Goal: Transaction & Acquisition: Register for event/course

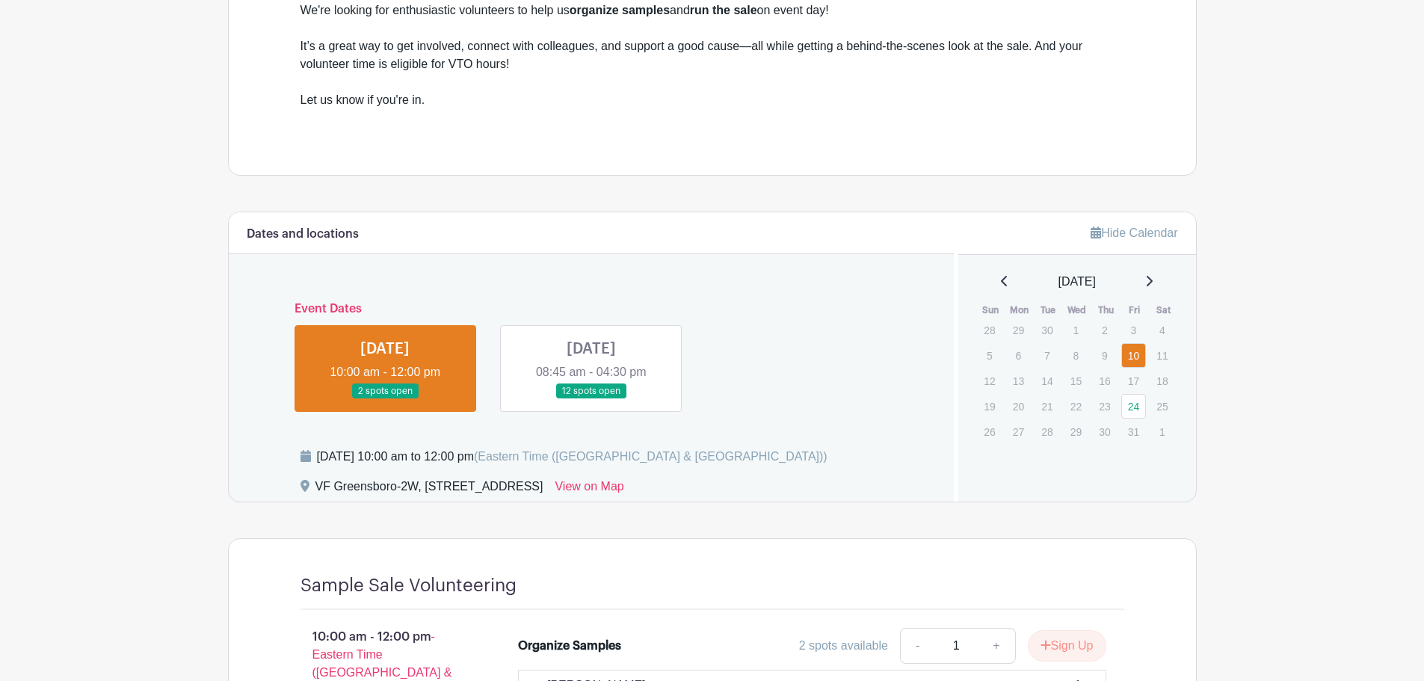
scroll to position [523, 0]
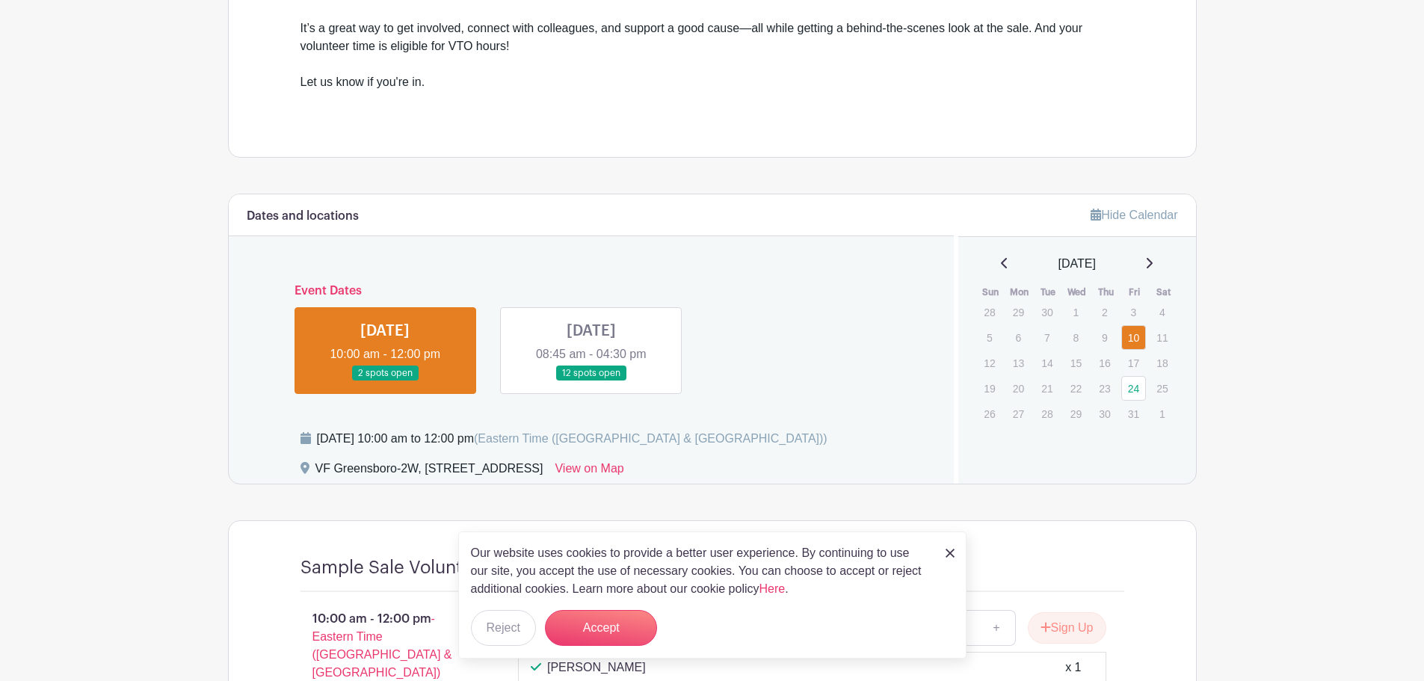
click at [385, 381] on link at bounding box center [385, 381] width 0 height 0
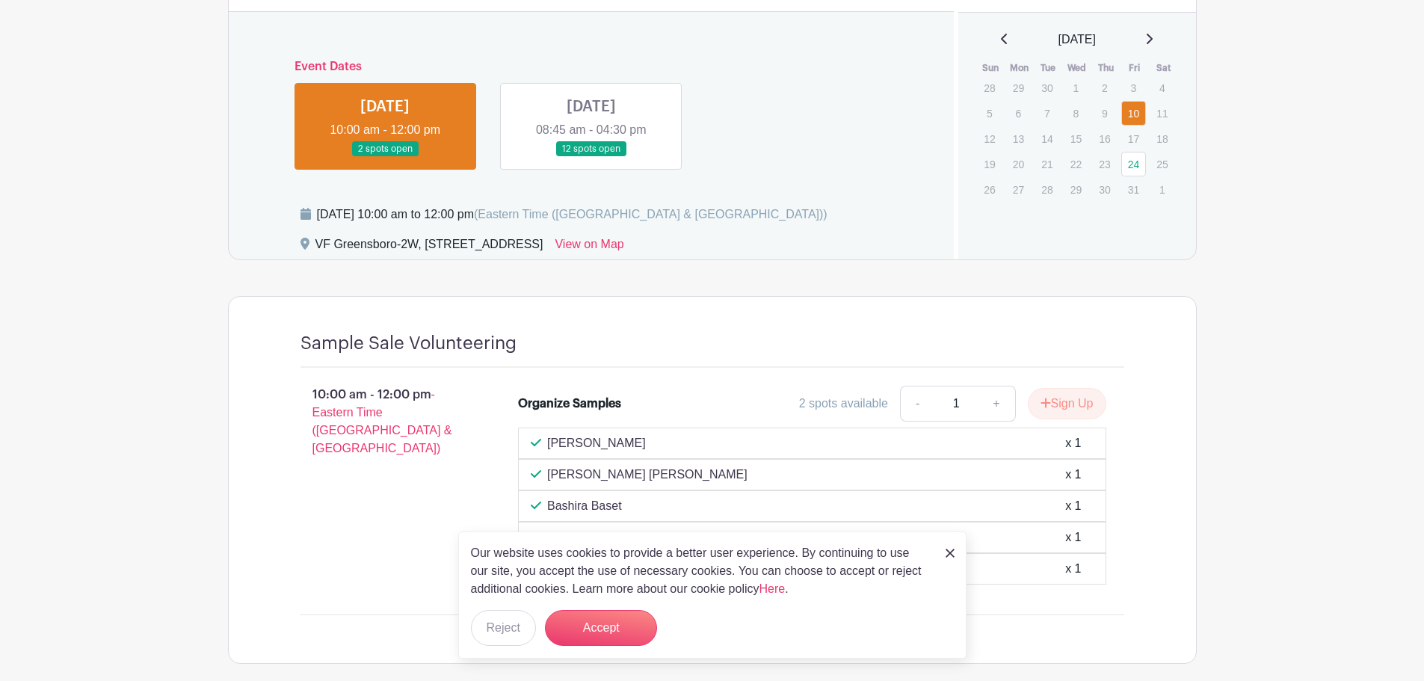
scroll to position [823, 0]
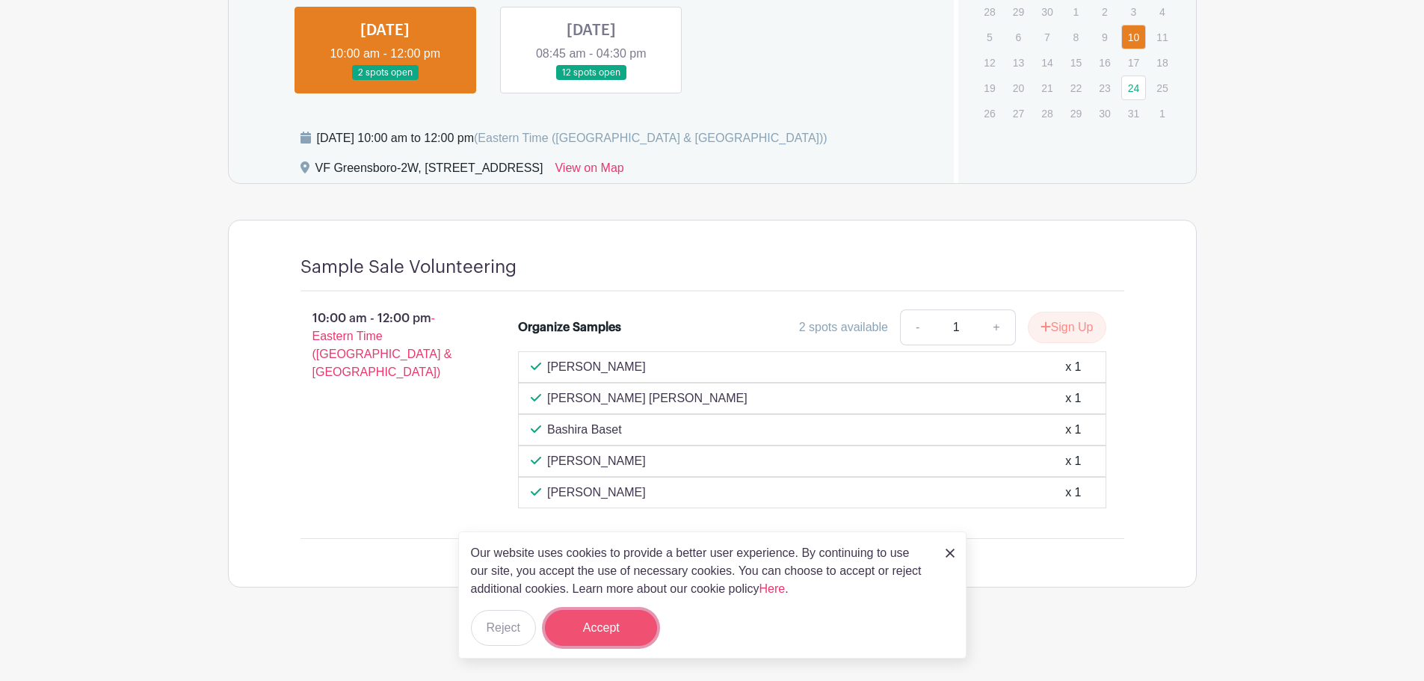
click at [640, 630] on button "Accept" at bounding box center [601, 628] width 112 height 36
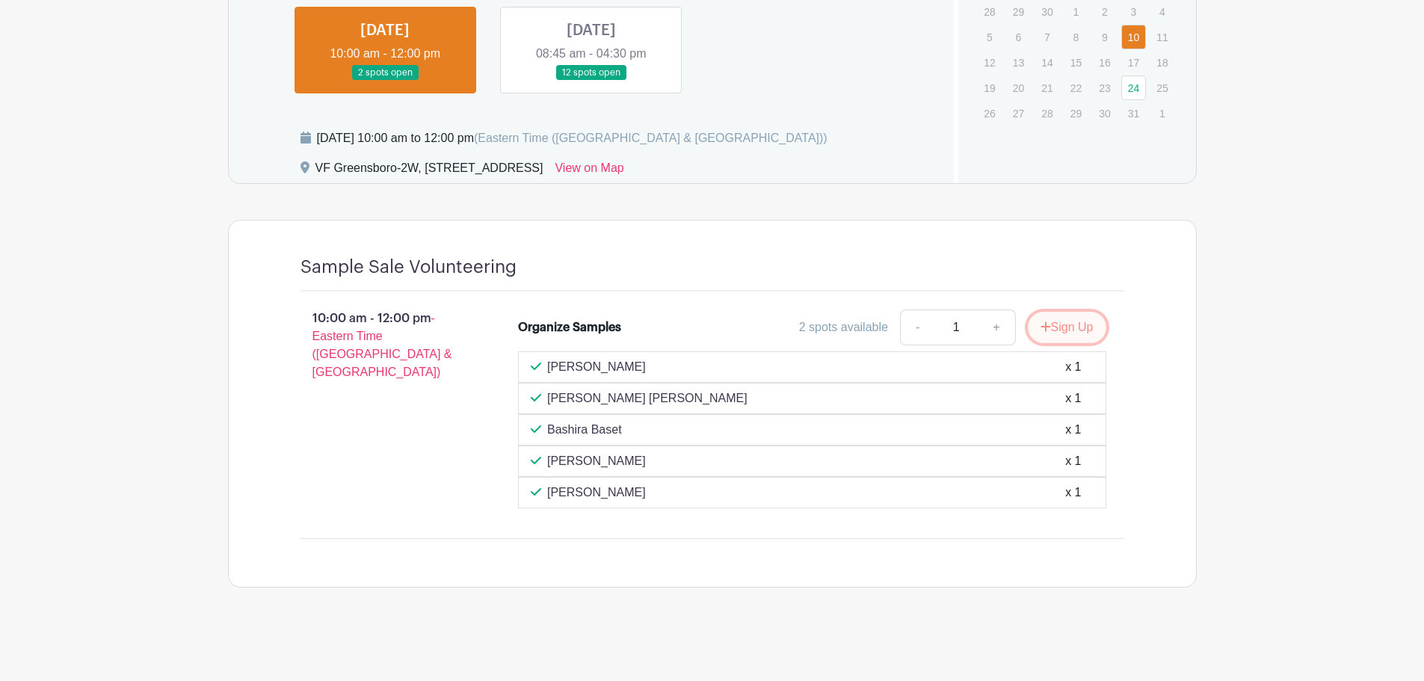
click at [1048, 330] on button "Sign Up" at bounding box center [1066, 327] width 78 height 31
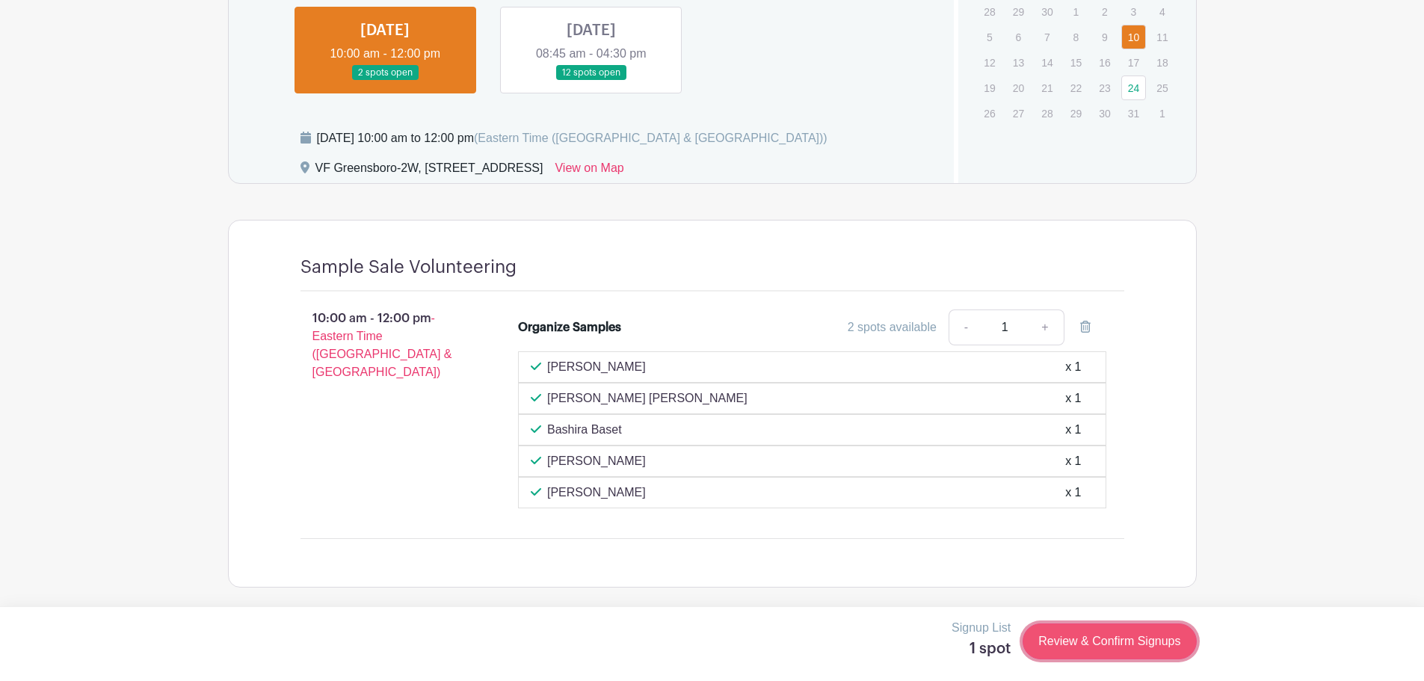
click at [1147, 631] on link "Review & Confirm Signups" at bounding box center [1108, 641] width 173 height 36
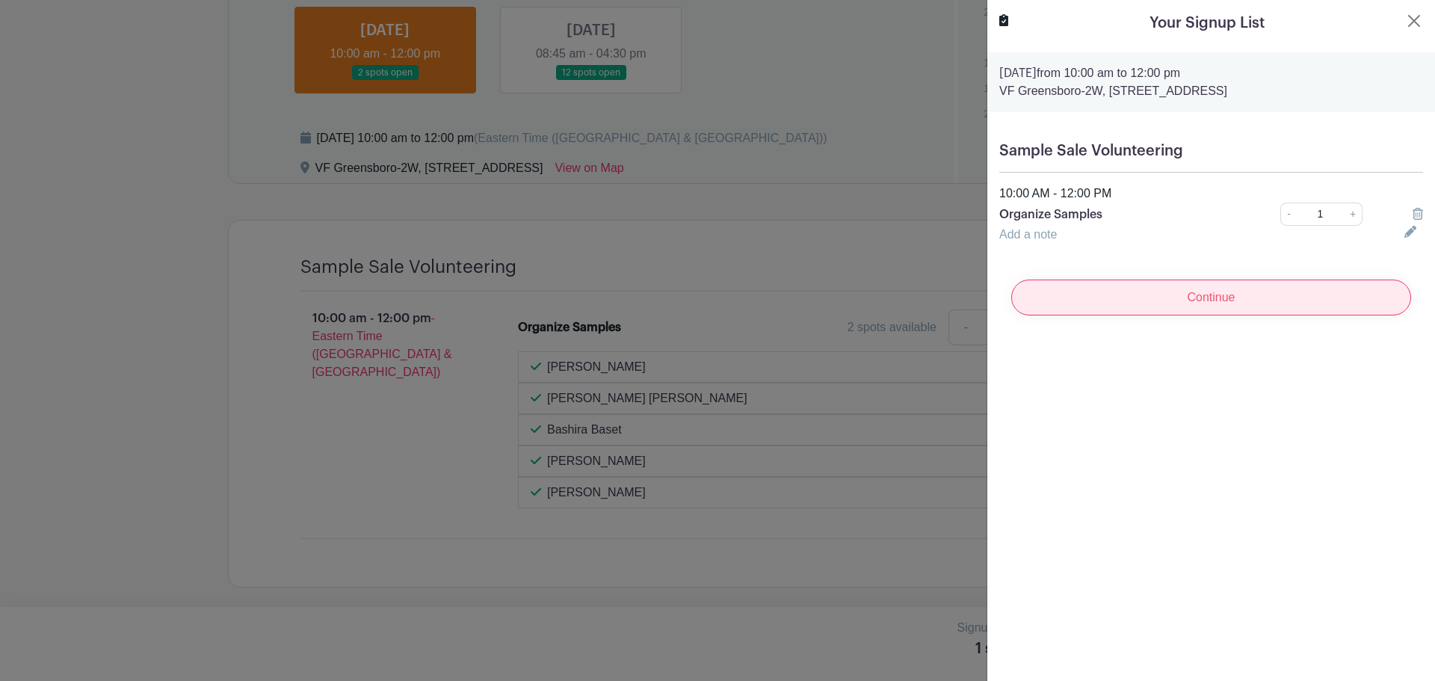
click at [1163, 305] on input "Continue" at bounding box center [1211, 297] width 400 height 36
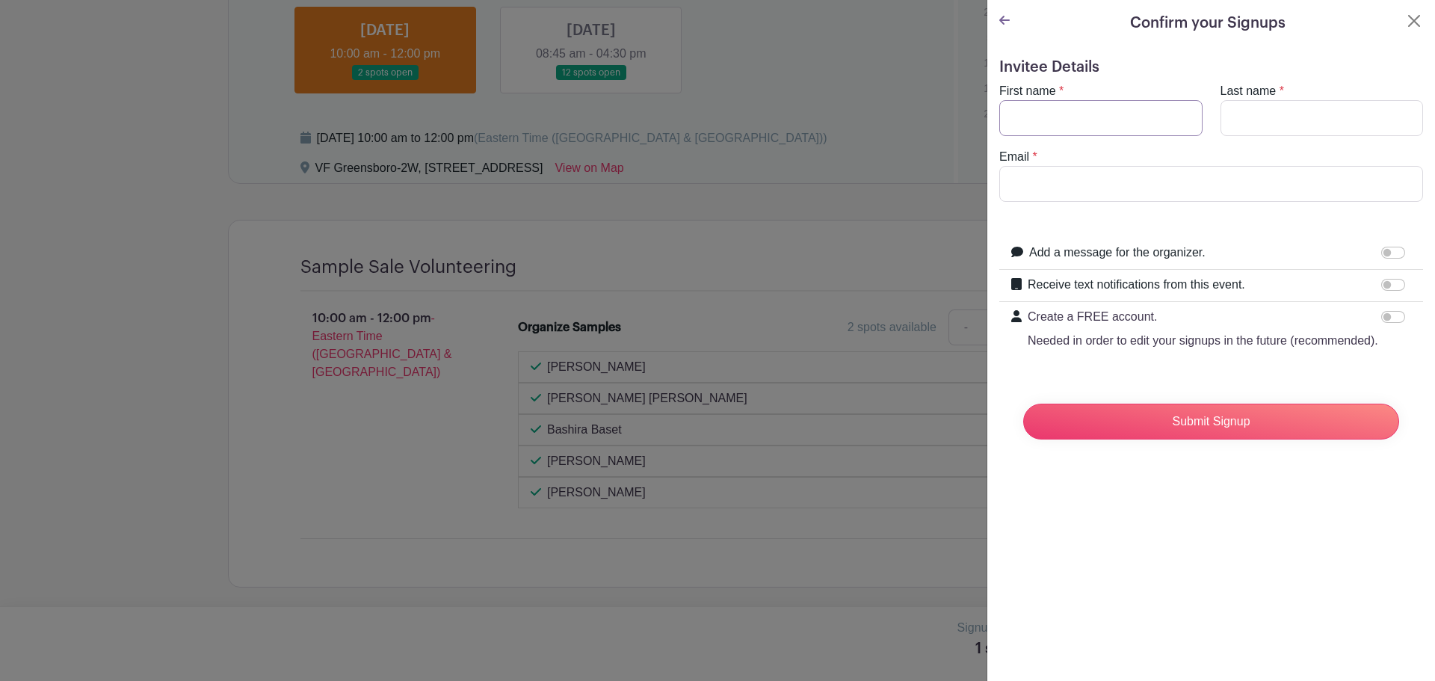
drag, startPoint x: 1036, startPoint y: 129, endPoint x: 1034, endPoint y: 143, distance: 14.4
click at [1036, 132] on input "First name" at bounding box center [1100, 118] width 203 height 36
type input "[PERSON_NAME]"
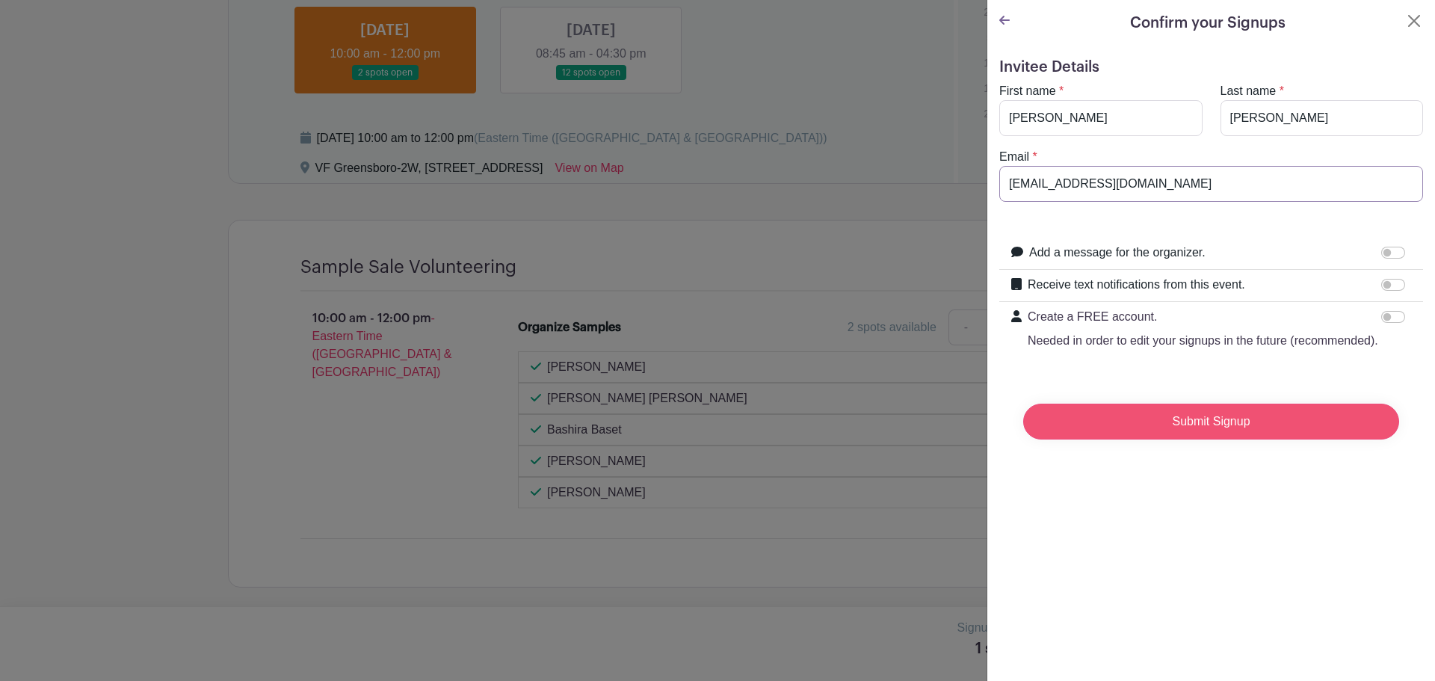
type input "[EMAIL_ADDRESS][DOMAIN_NAME]"
click at [1220, 433] on input "Submit Signup" at bounding box center [1211, 422] width 376 height 36
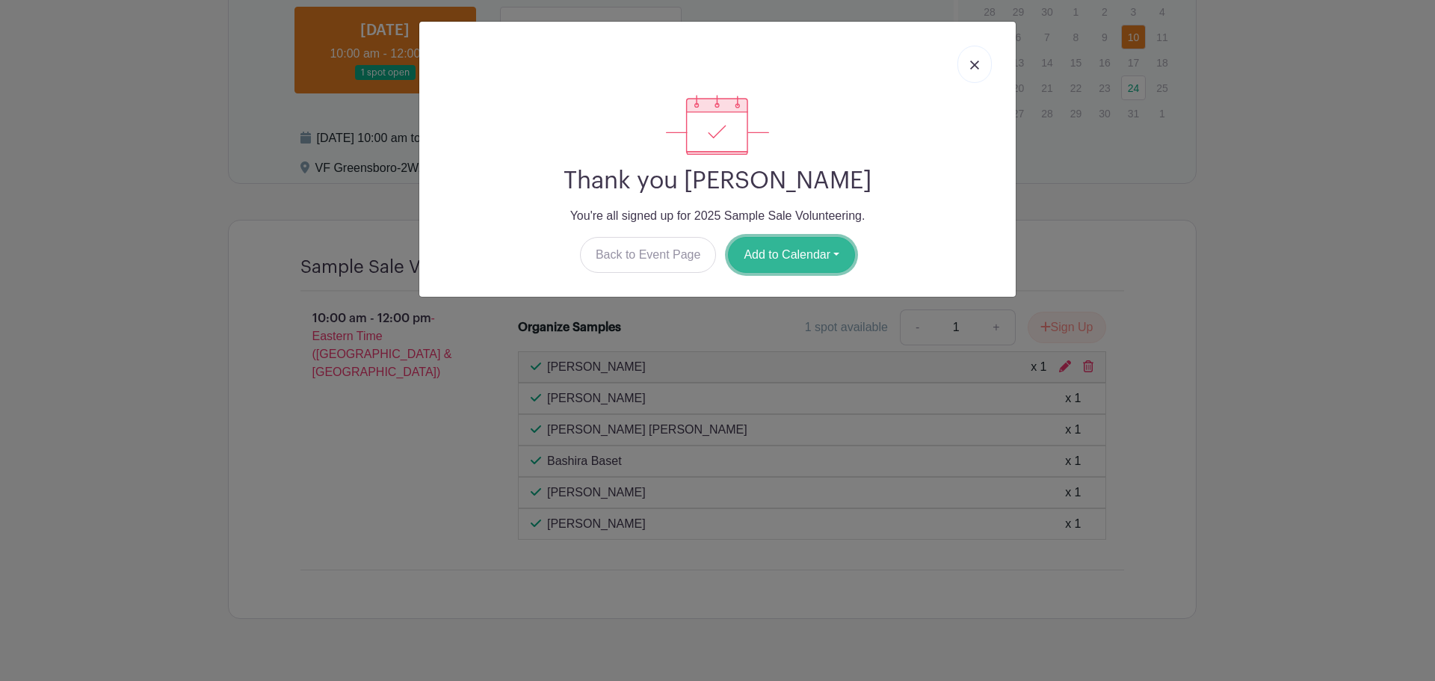
click at [770, 260] on button "Add to Calendar" at bounding box center [791, 255] width 127 height 36
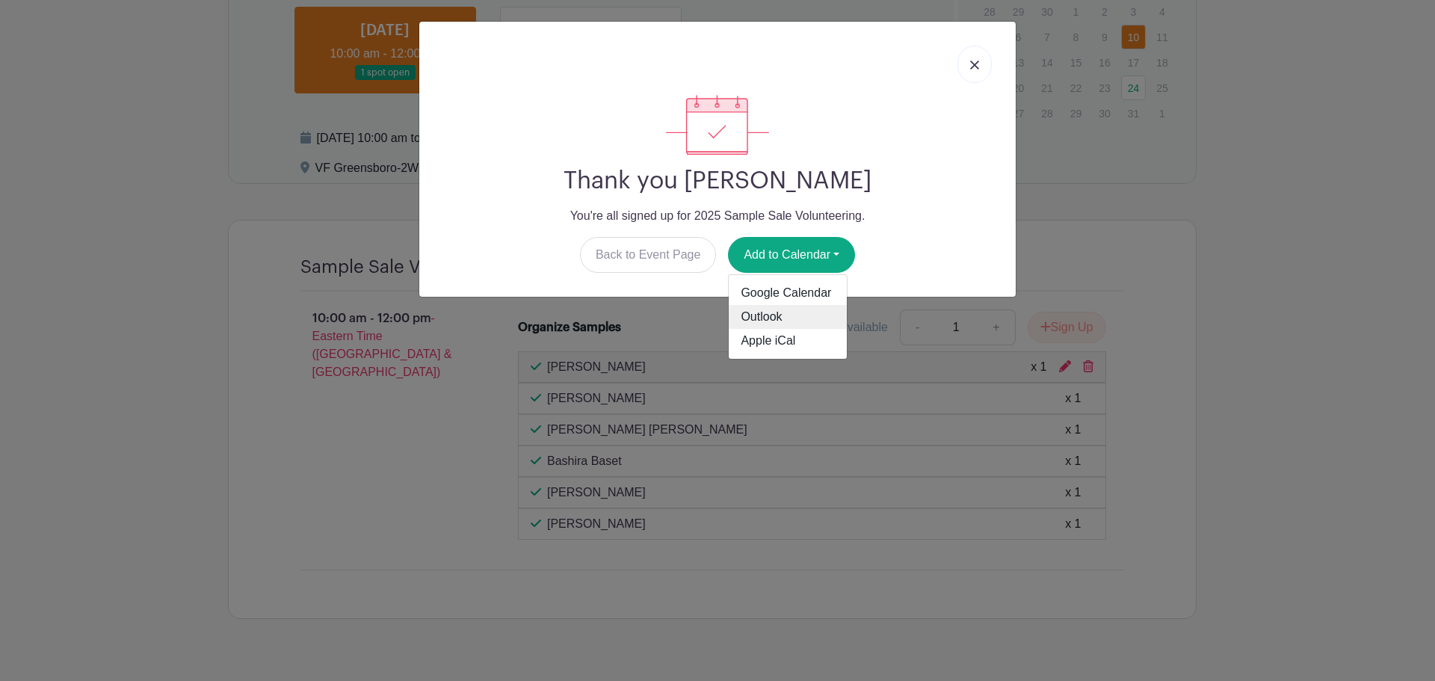
click at [799, 320] on link "Outlook" at bounding box center [788, 317] width 118 height 24
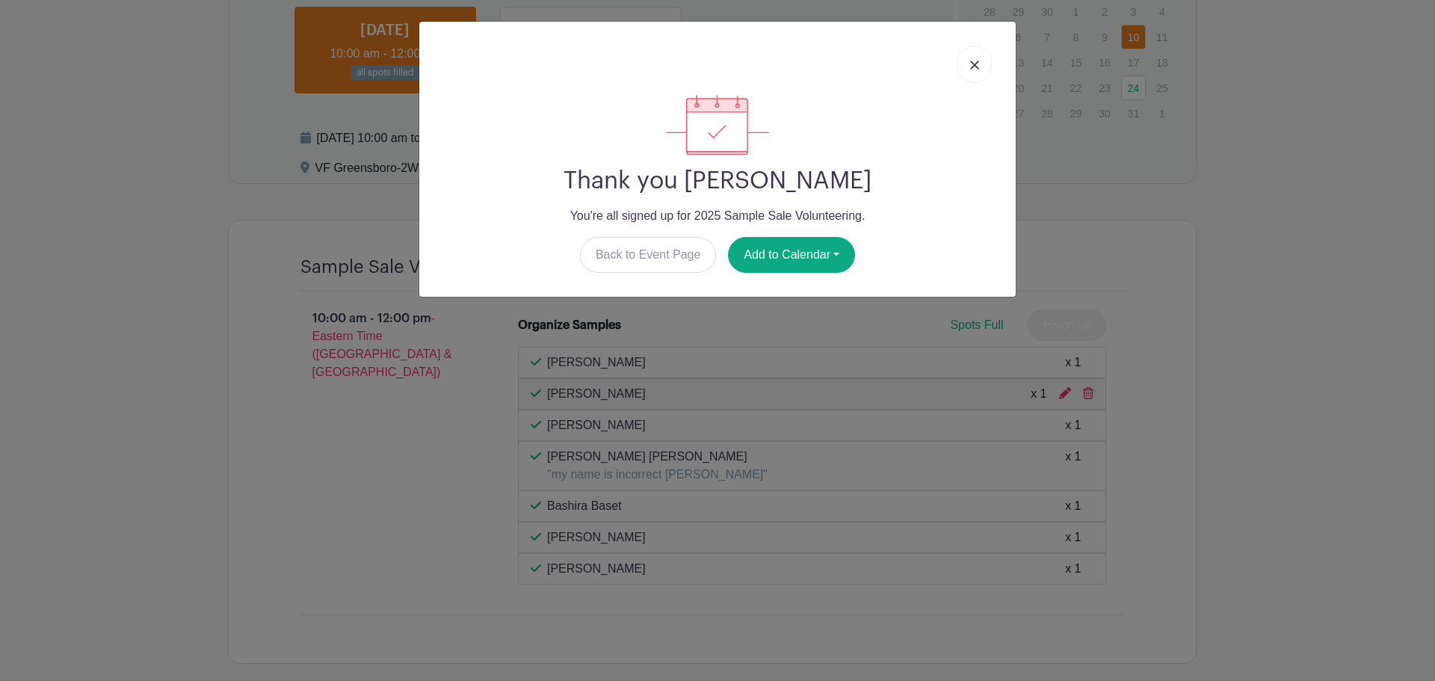
click at [974, 74] on link at bounding box center [974, 64] width 34 height 37
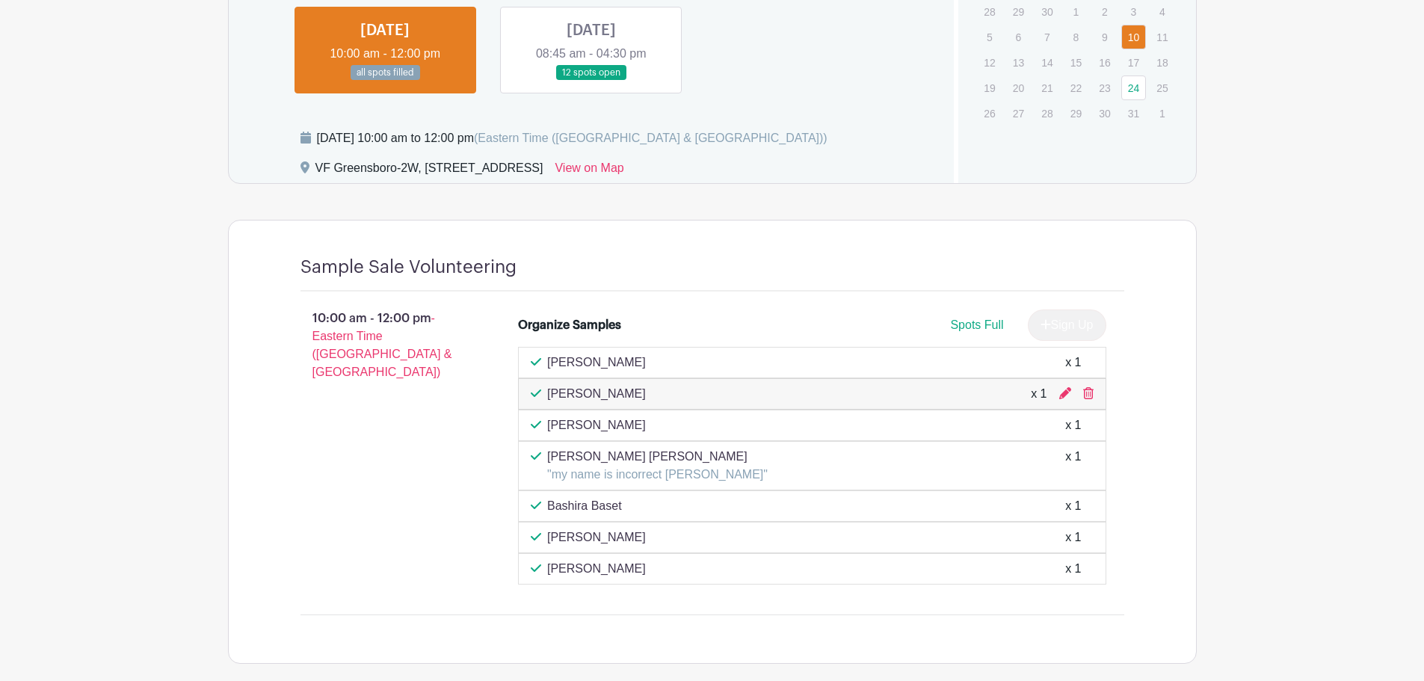
drag, startPoint x: 1092, startPoint y: 396, endPoint x: 775, endPoint y: 49, distance: 470.7
click at [1092, 396] on icon at bounding box center [1088, 393] width 10 height 12
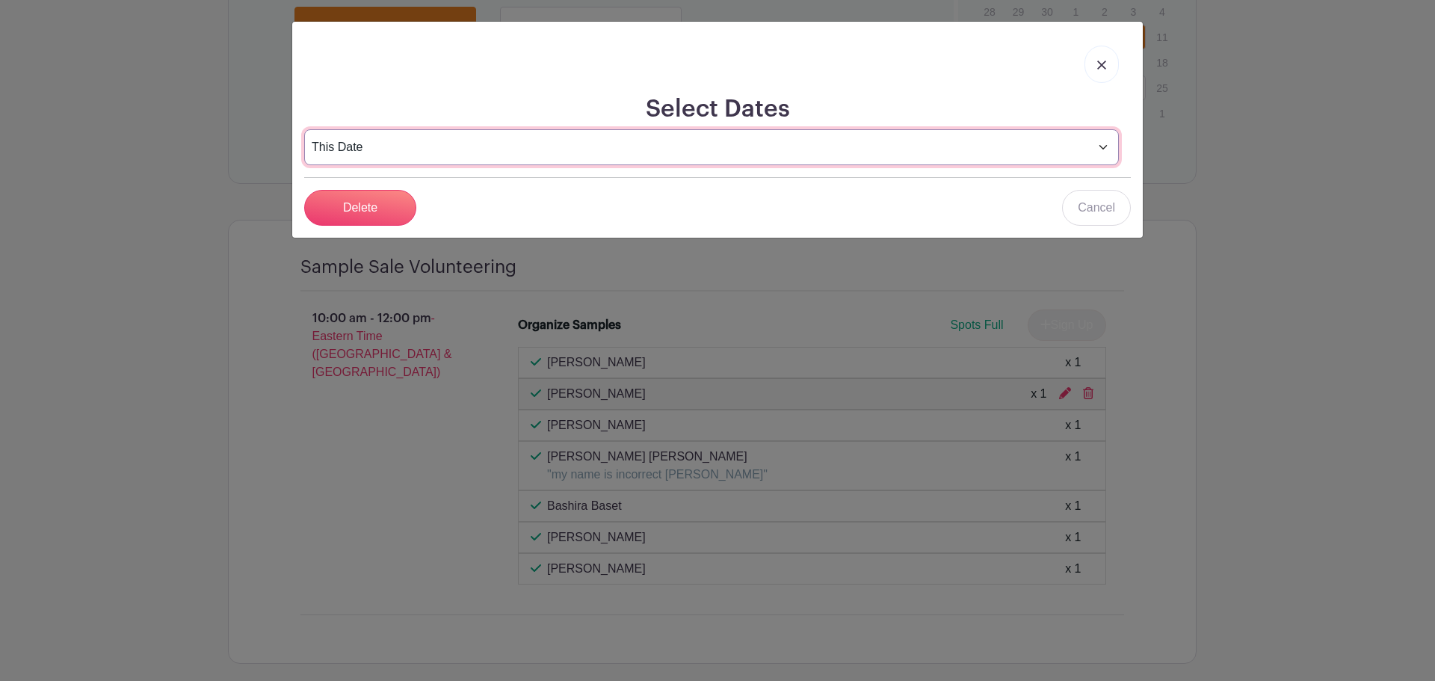
click at [1003, 153] on select "This Date Select Dates" at bounding box center [711, 147] width 815 height 36
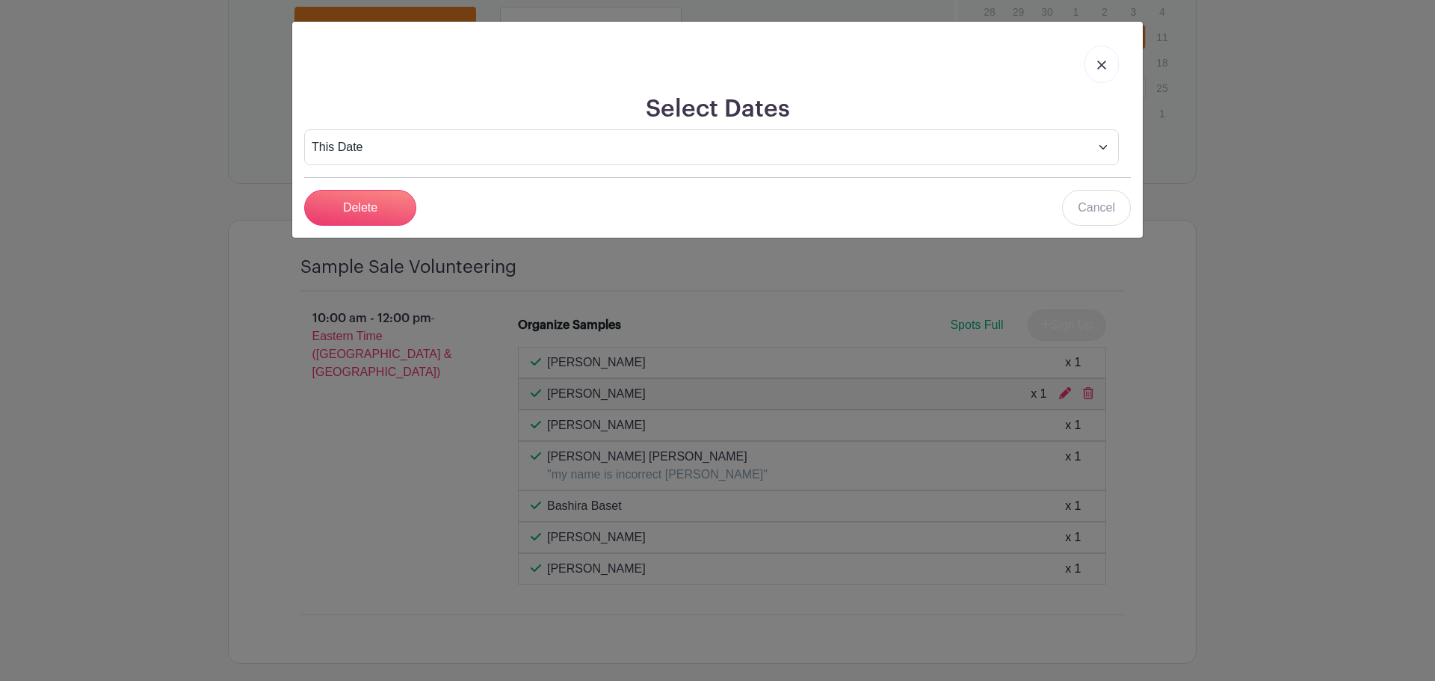
click at [416, 112] on h2 "Select Dates" at bounding box center [717, 109] width 826 height 28
click at [374, 211] on input "Delete" at bounding box center [360, 208] width 112 height 36
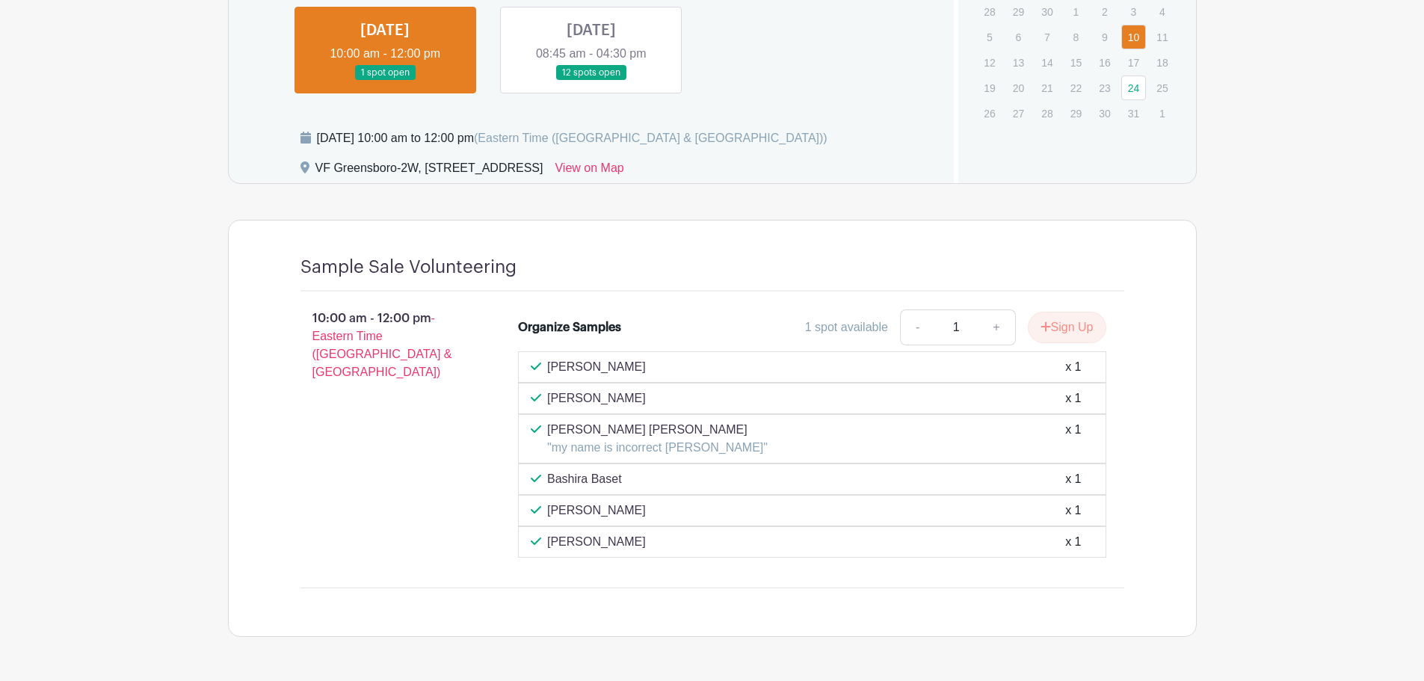
click at [591, 81] on link at bounding box center [591, 81] width 0 height 0
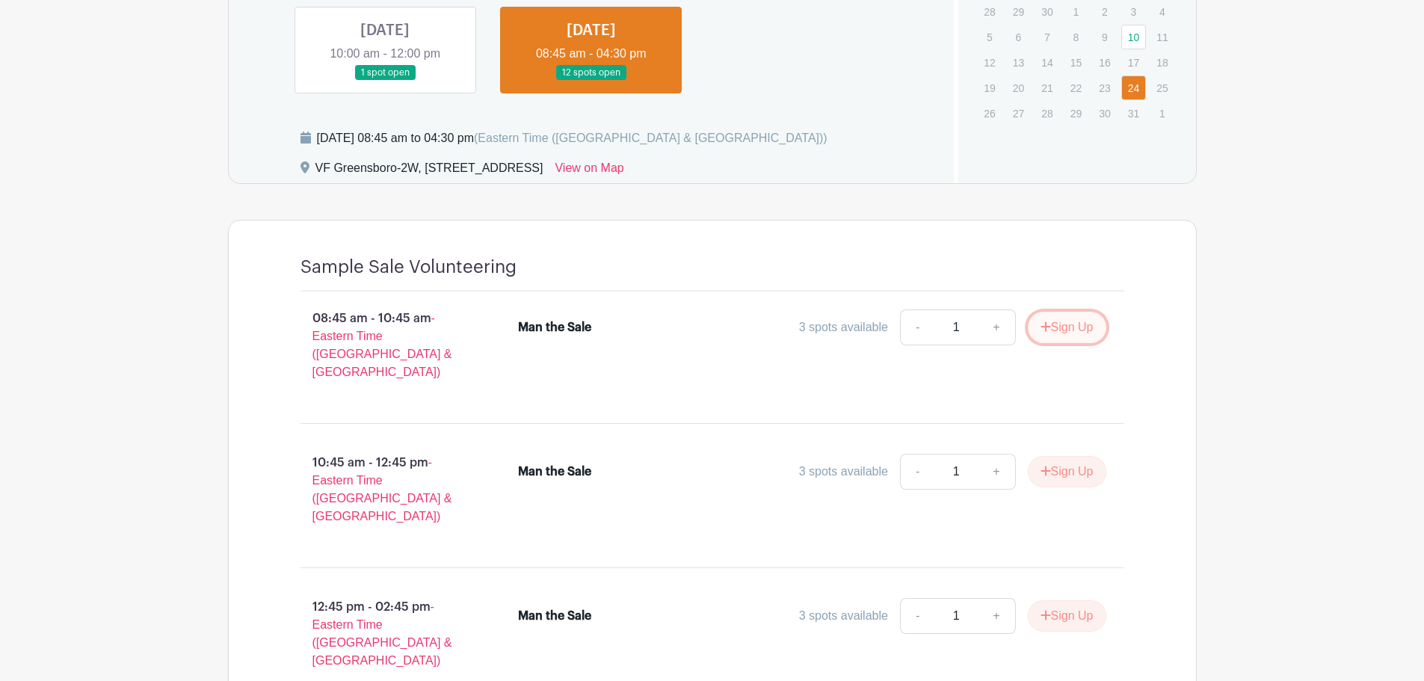
click at [1043, 326] on icon "submit" at bounding box center [1045, 326] width 10 height 10
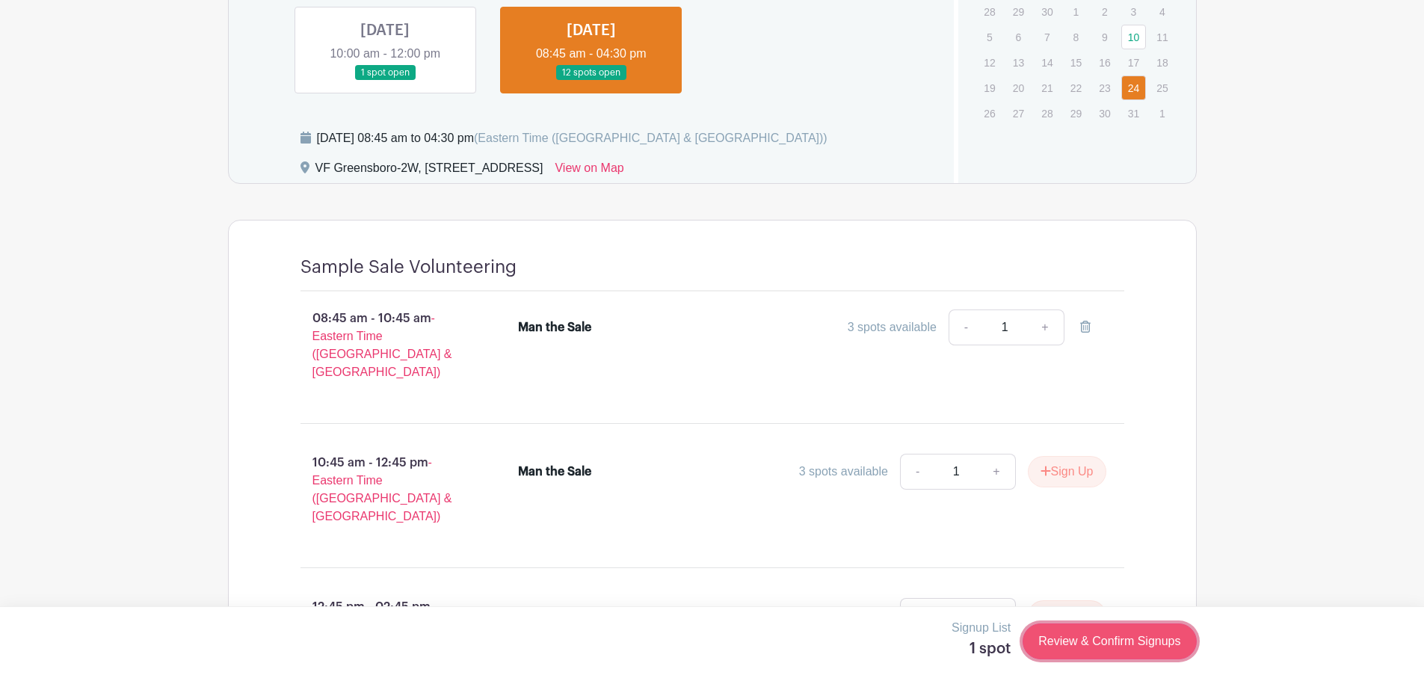
click at [1123, 643] on link "Review & Confirm Signups" at bounding box center [1108, 641] width 173 height 36
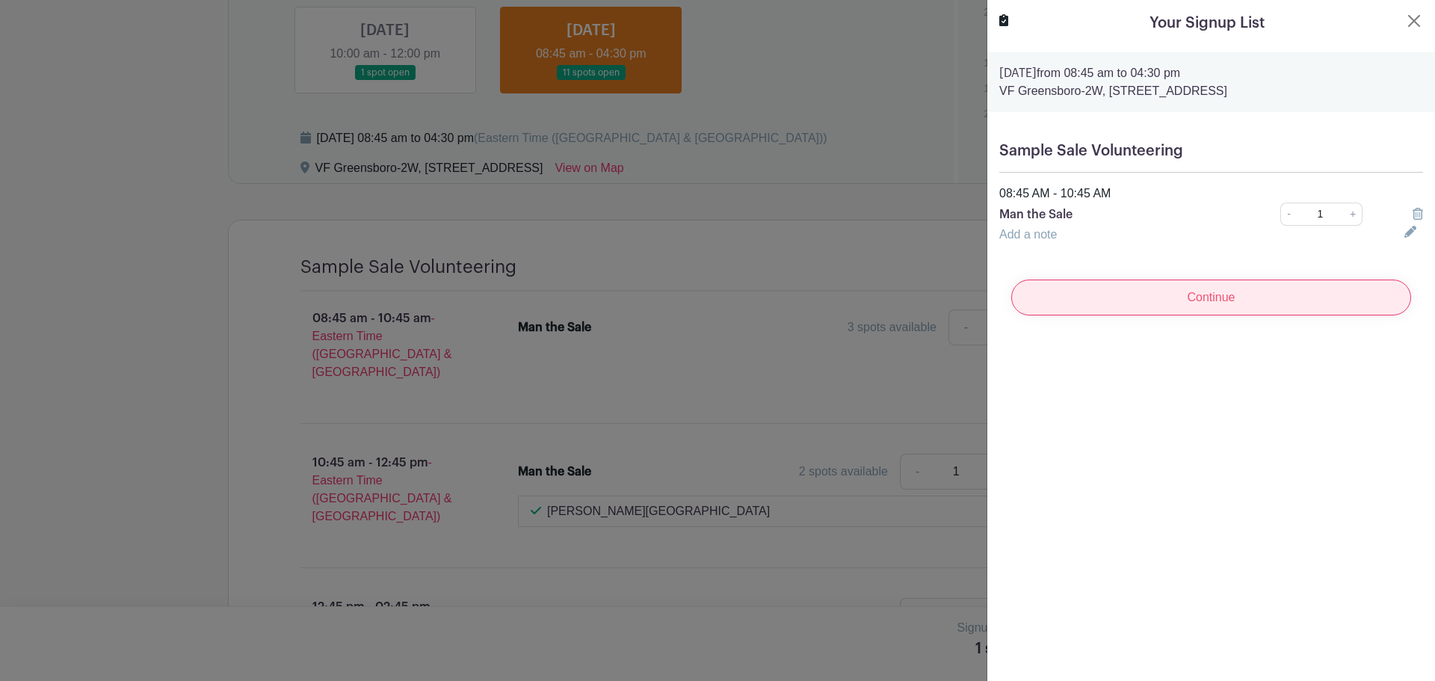
click at [1197, 295] on input "Continue" at bounding box center [1211, 297] width 400 height 36
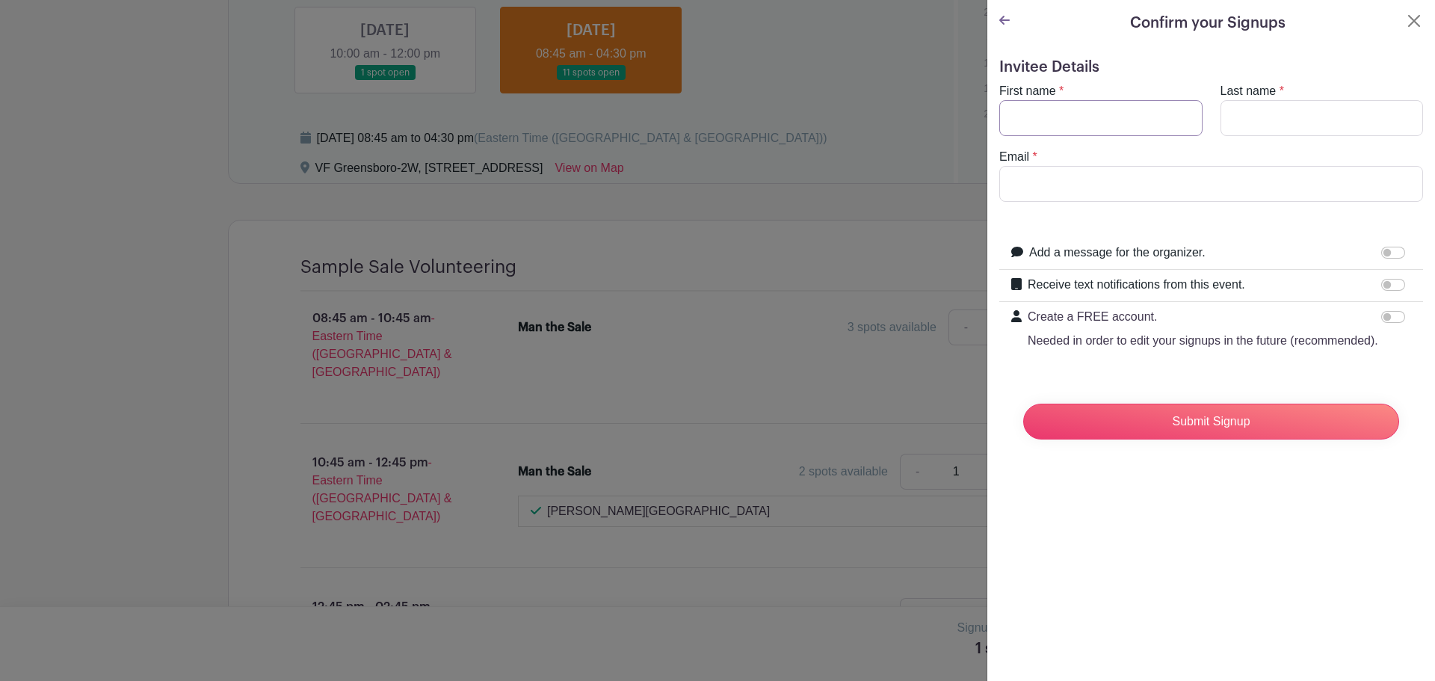
click at [1031, 132] on input "First name" at bounding box center [1100, 118] width 203 height 36
type input "[PERSON_NAME]"
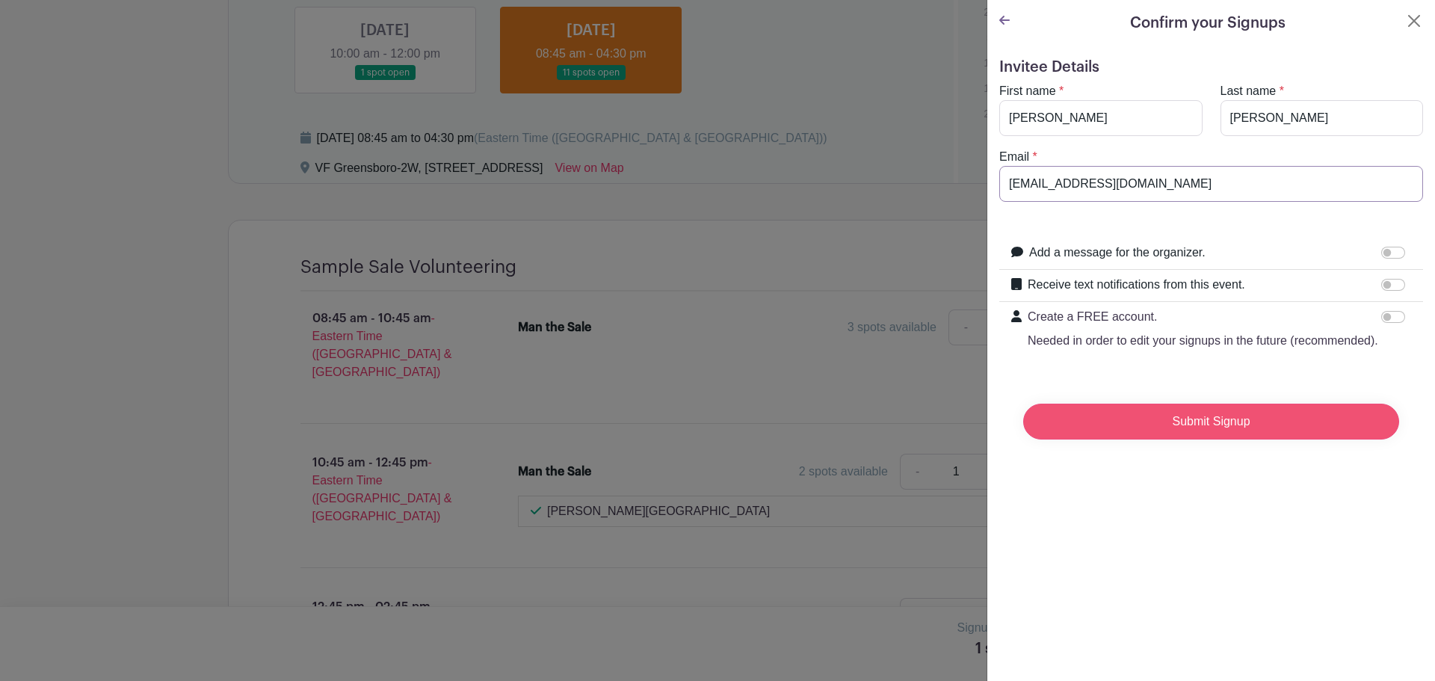
type input "[EMAIL_ADDRESS][DOMAIN_NAME]"
click at [1246, 439] on input "Submit Signup" at bounding box center [1211, 422] width 376 height 36
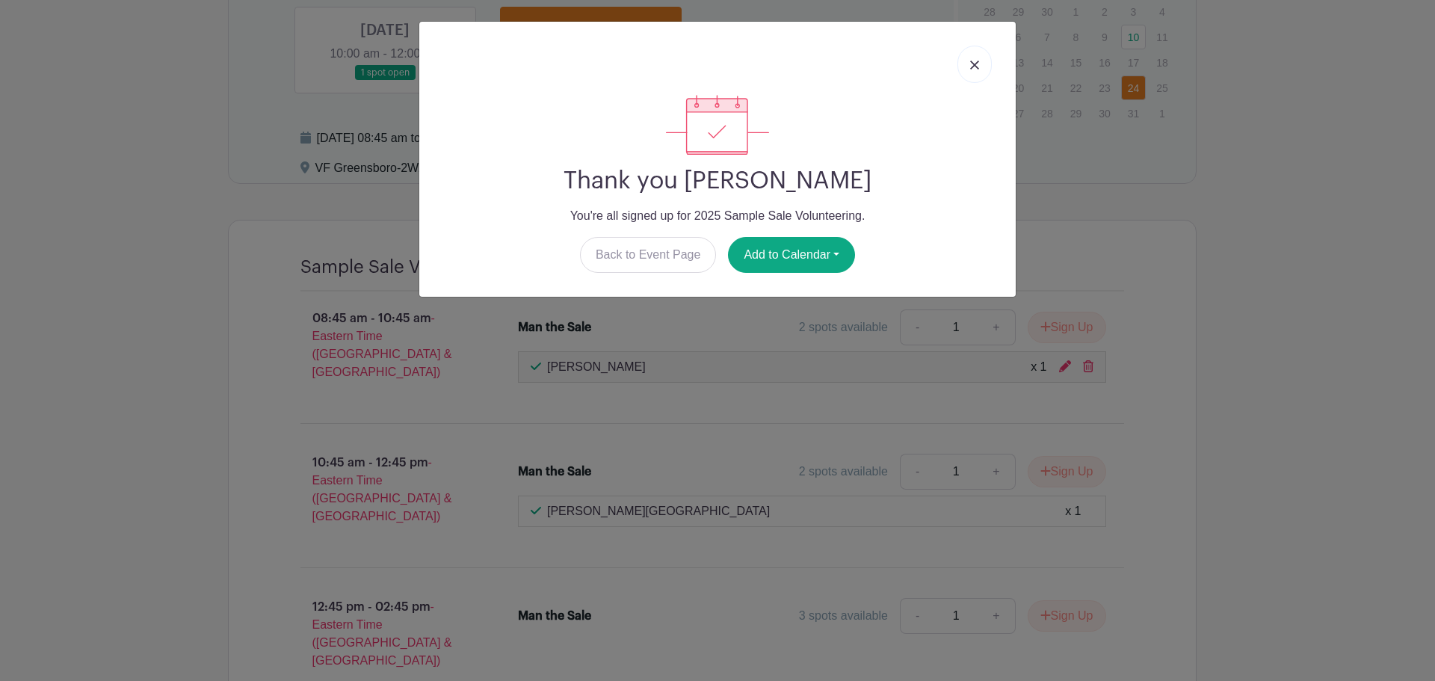
click at [768, 232] on div "Thank you [PERSON_NAME] You're all signed up for 2025 Sample Sale Volunteering.…" at bounding box center [717, 184] width 572 height 178
click at [773, 244] on button "Add to Calendar" at bounding box center [791, 255] width 127 height 36
click at [804, 323] on link "Outlook" at bounding box center [788, 317] width 118 height 24
click at [974, 61] on img at bounding box center [974, 65] width 9 height 9
